Goal: Find specific page/section: Find specific page/section

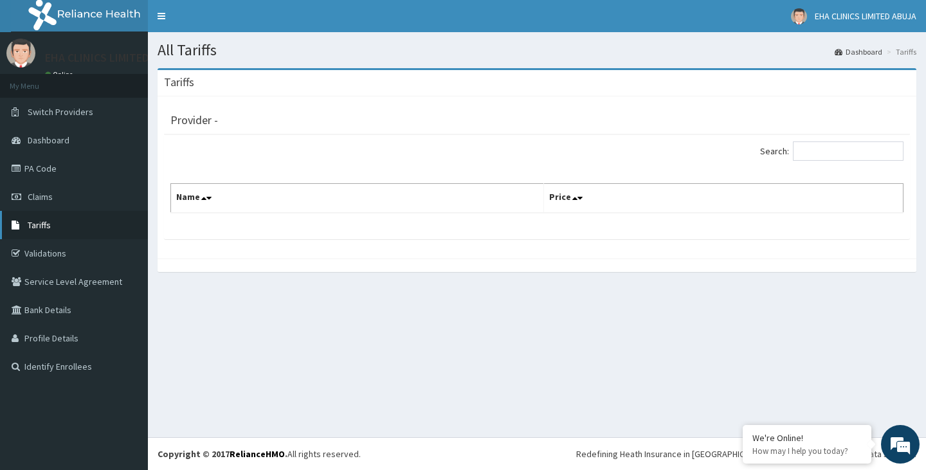
click at [55, 227] on link "Tariffs" at bounding box center [74, 225] width 148 height 28
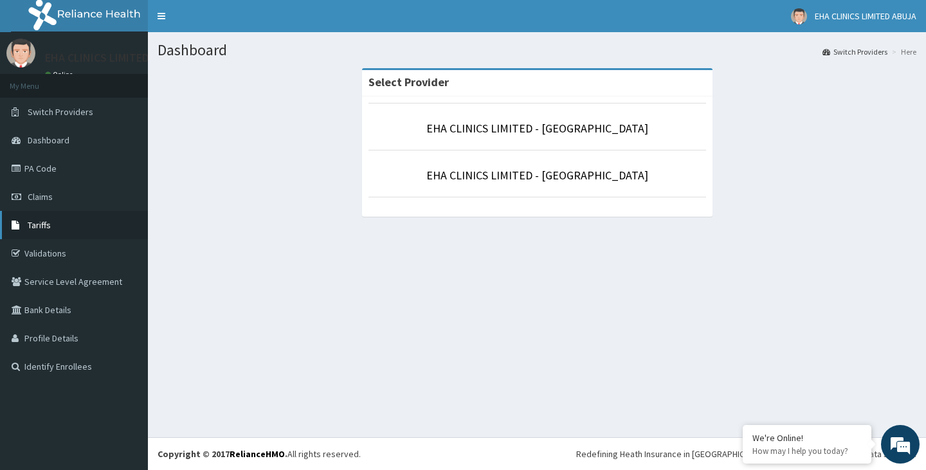
drag, startPoint x: 45, startPoint y: 228, endPoint x: 61, endPoint y: 225, distance: 16.4
click at [45, 228] on span "Tariffs" at bounding box center [39, 225] width 23 height 12
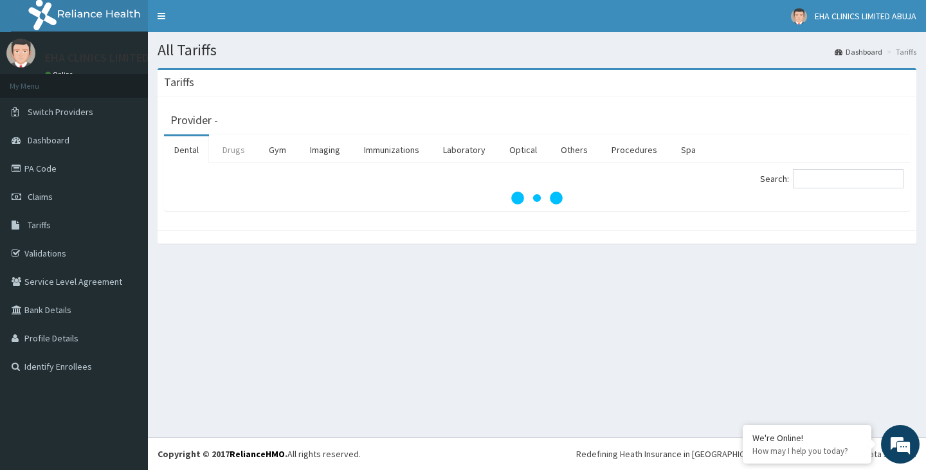
click at [238, 156] on link "Drugs" at bounding box center [233, 149] width 43 height 27
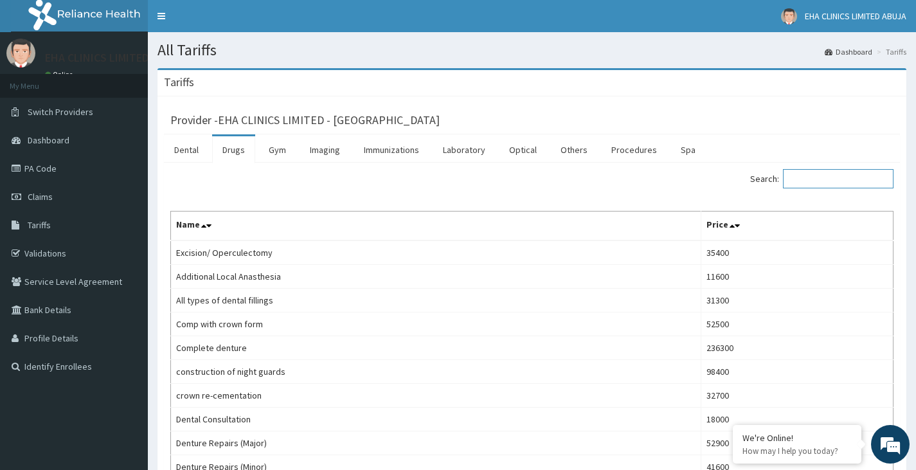
click at [815, 177] on input "Search:" at bounding box center [838, 178] width 111 height 19
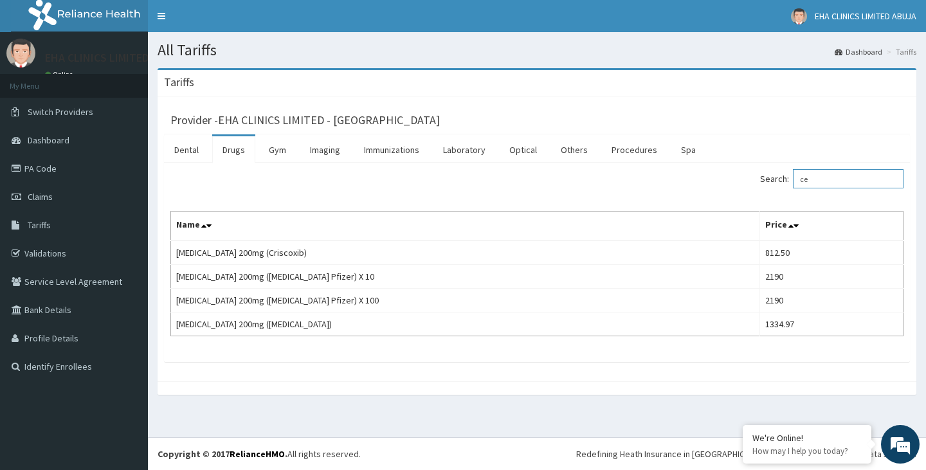
type input "c"
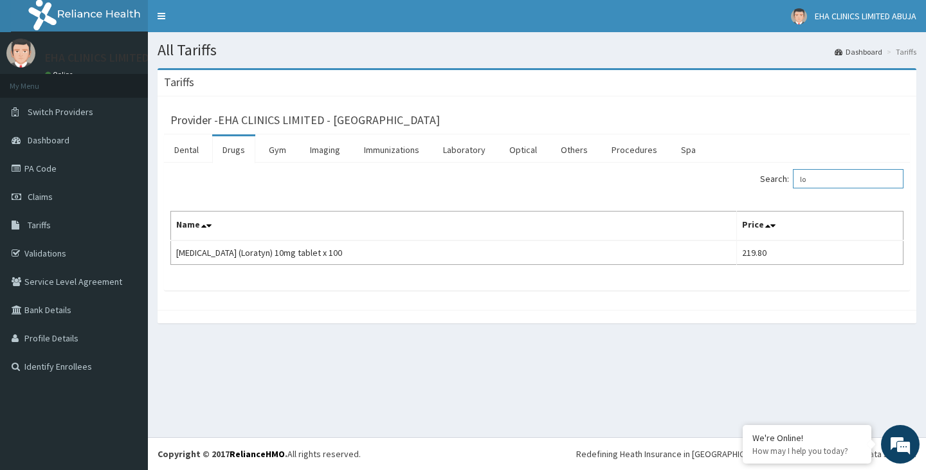
type input "l"
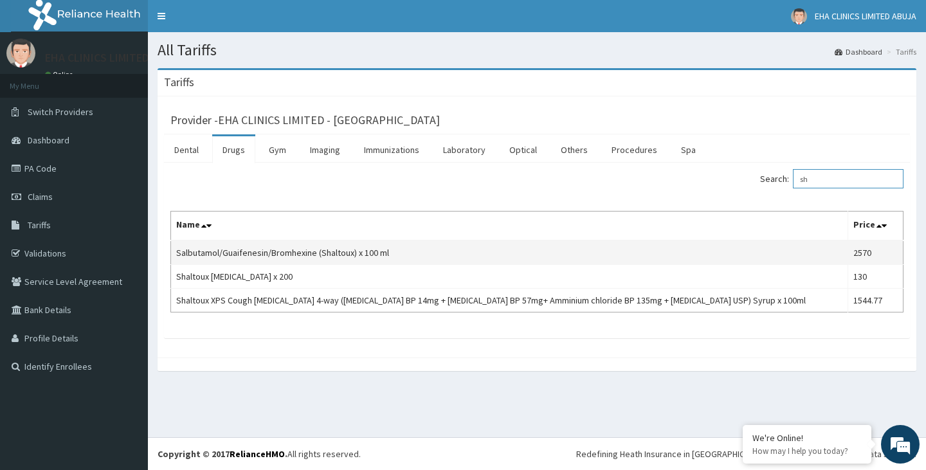
type input "s"
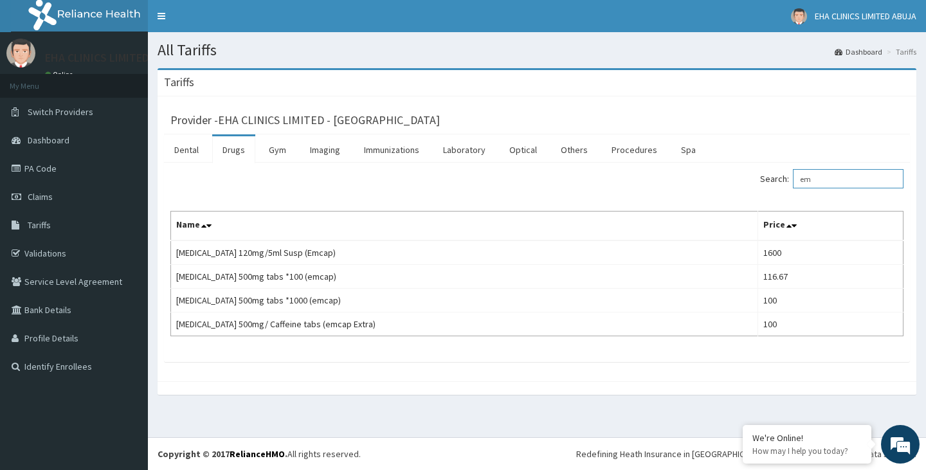
type input "e"
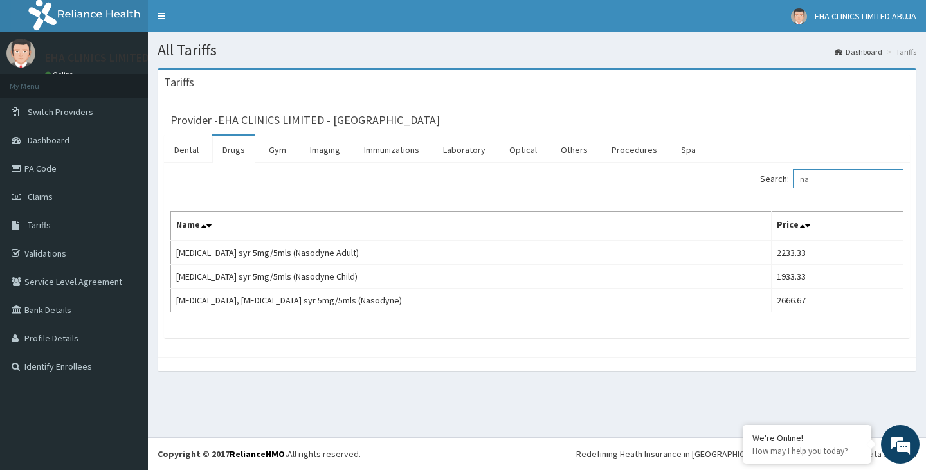
type input "n"
type input "rhinath"
